Goal: Information Seeking & Learning: Learn about a topic

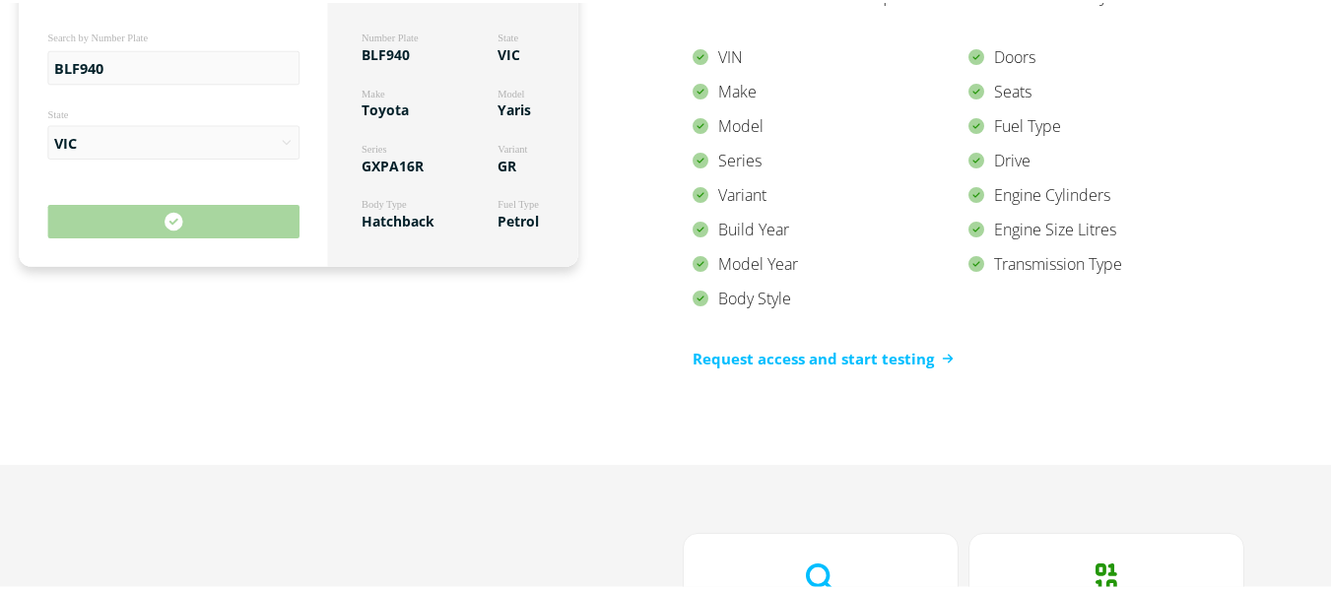
scroll to position [1971, 0]
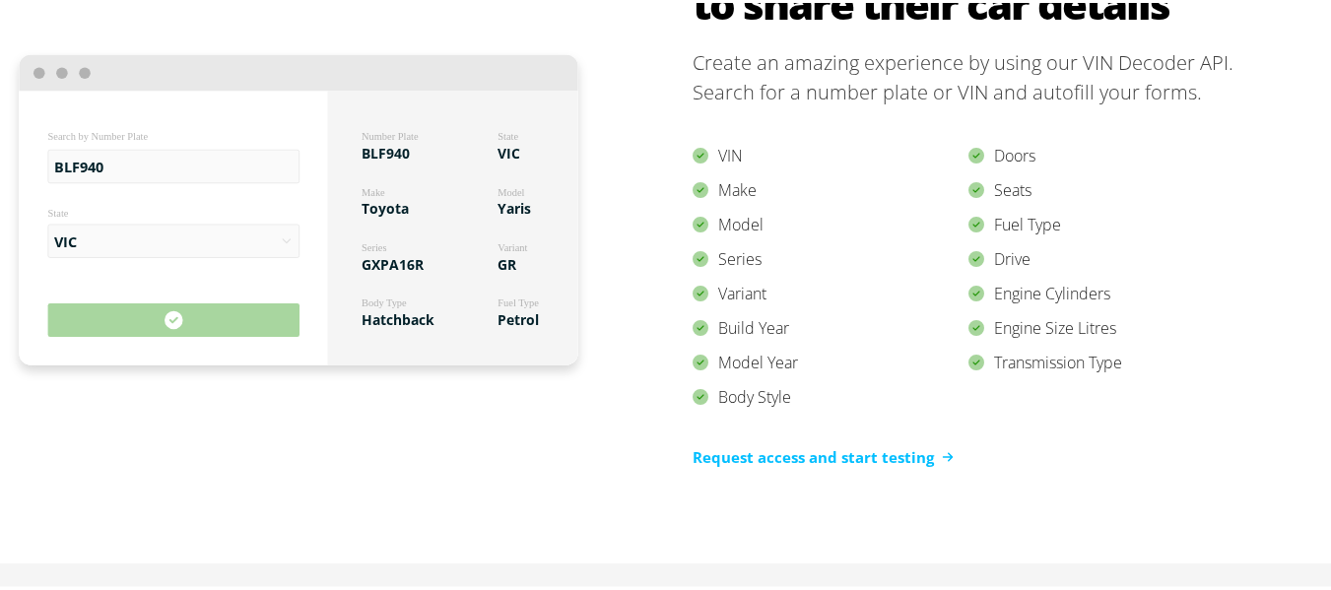
click at [374, 154] on tspan "BLF940" at bounding box center [386, 150] width 48 height 19
copy tspan "BLF940"
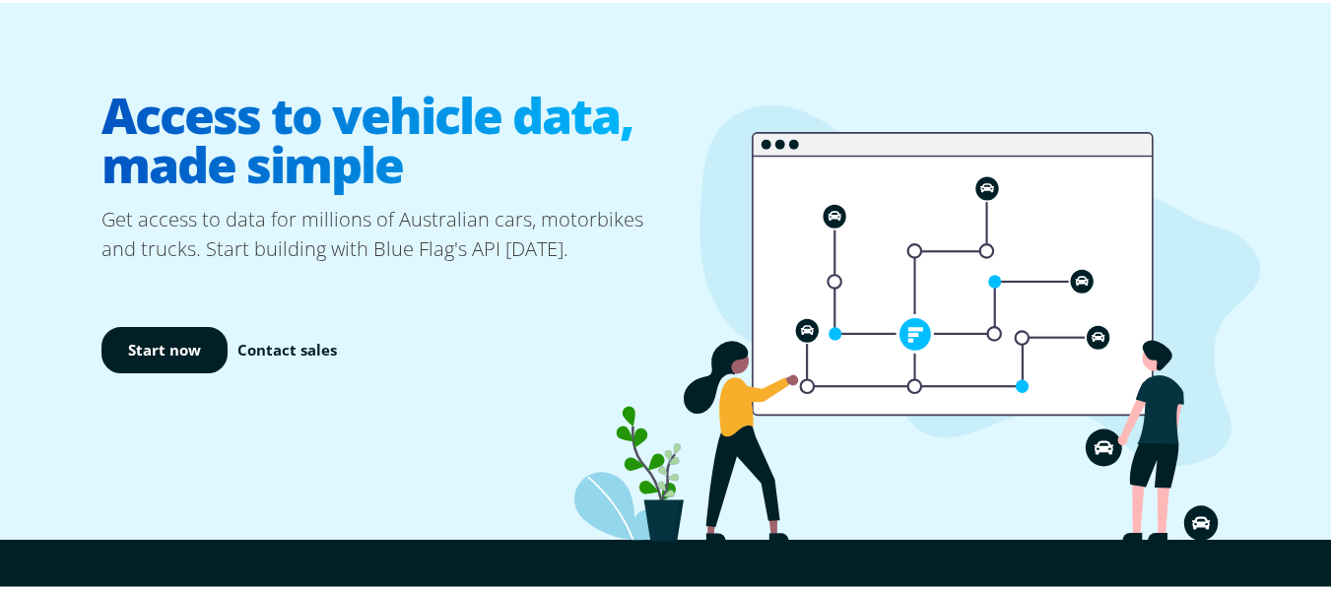
scroll to position [0, 0]
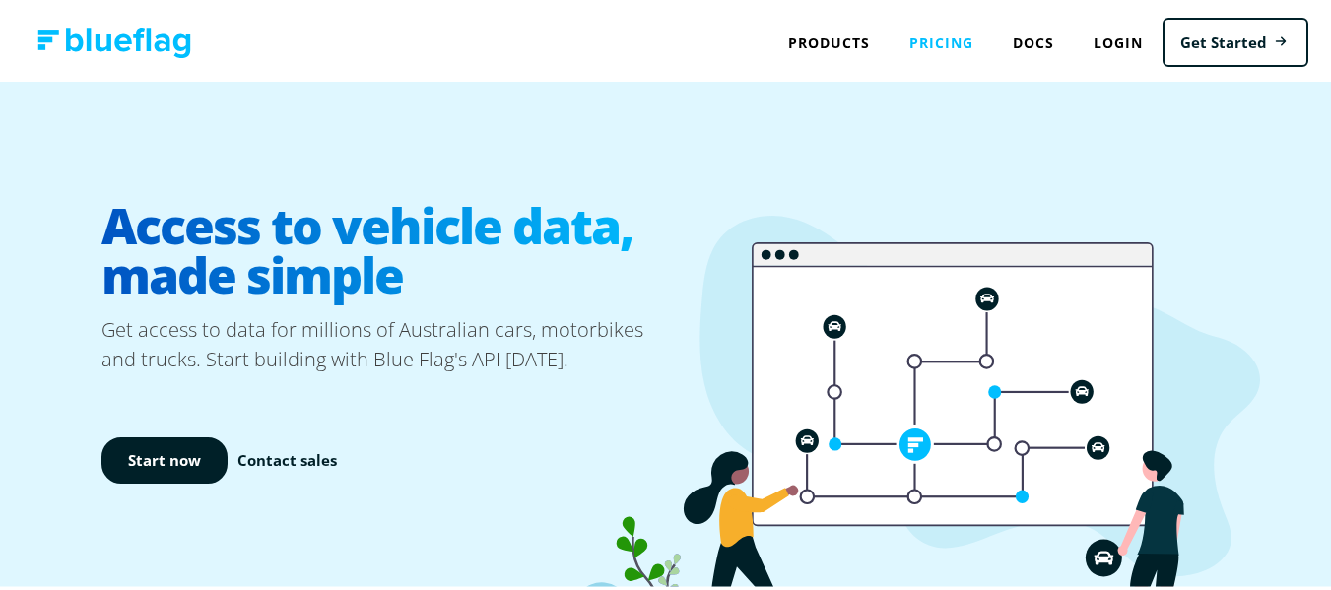
click at [922, 30] on link "Pricing" at bounding box center [941, 40] width 103 height 40
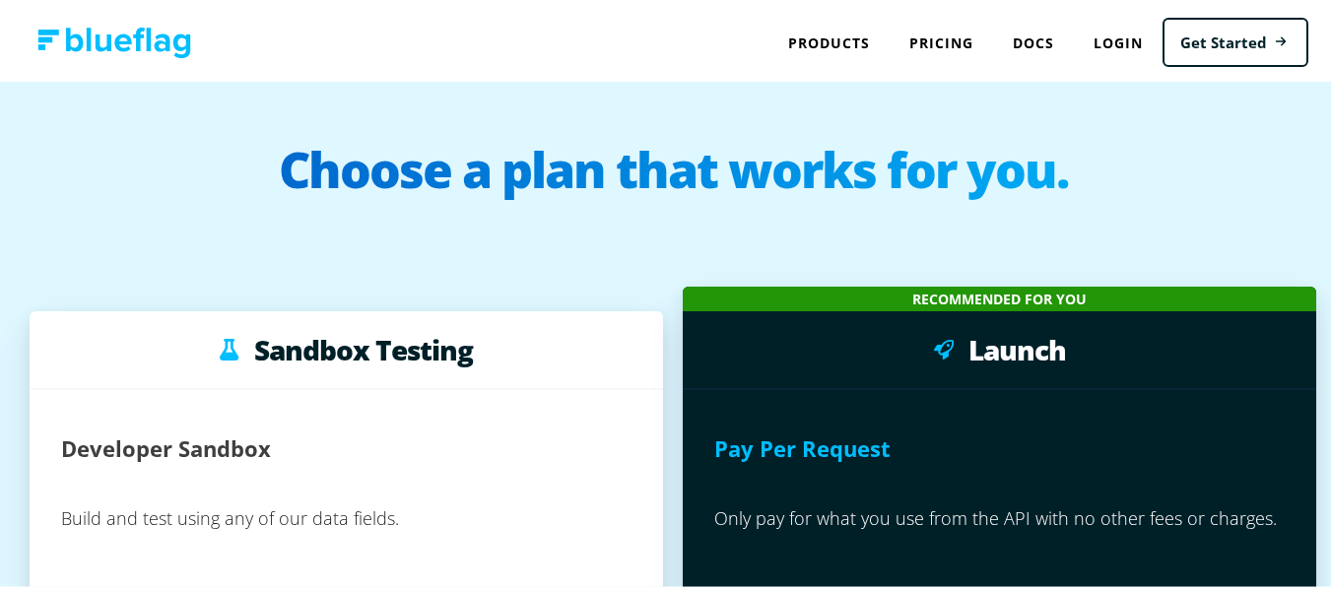
click at [112, 41] on img at bounding box center [114, 40] width 154 height 31
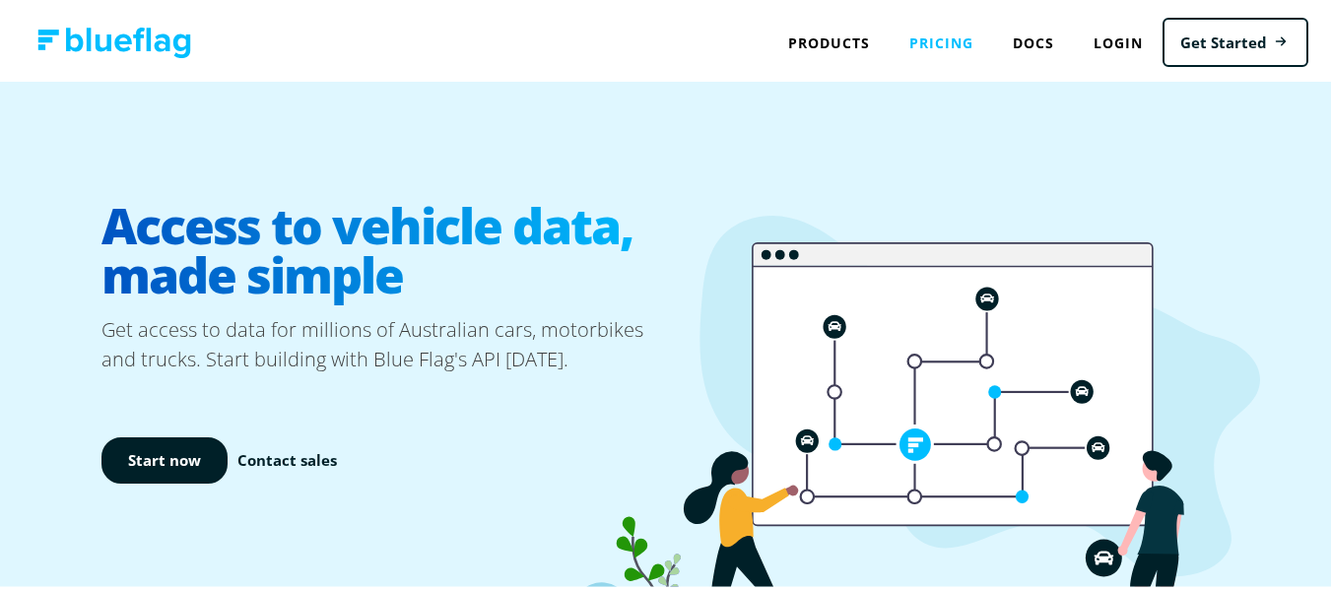
click at [924, 38] on link "Pricing" at bounding box center [941, 40] width 103 height 40
